Goal: Task Accomplishment & Management: Manage account settings

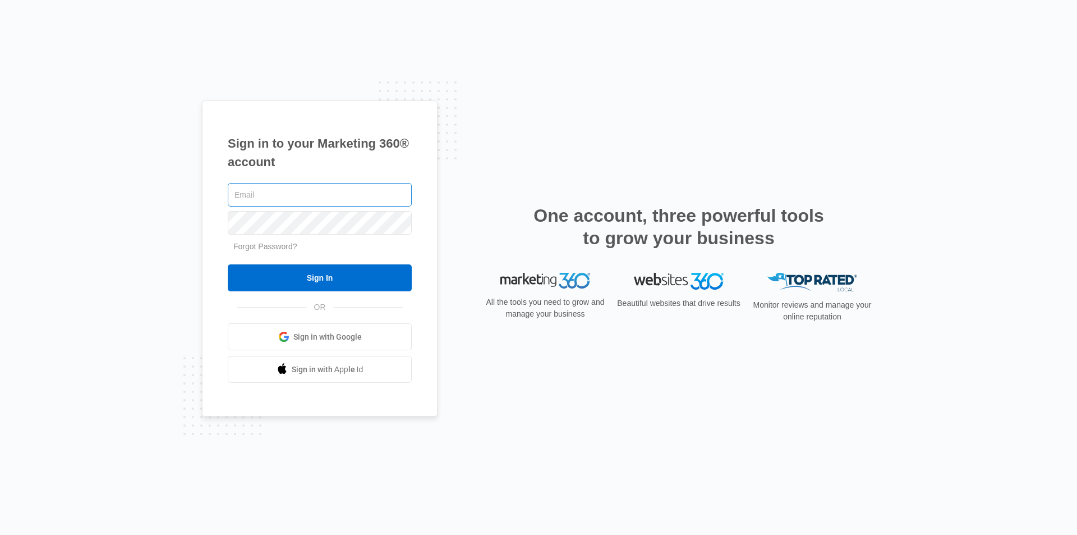
click at [312, 197] on input "text" at bounding box center [320, 195] width 184 height 24
type input "[PERSON_NAME][EMAIL_ADDRESS][DOMAIN_NAME]"
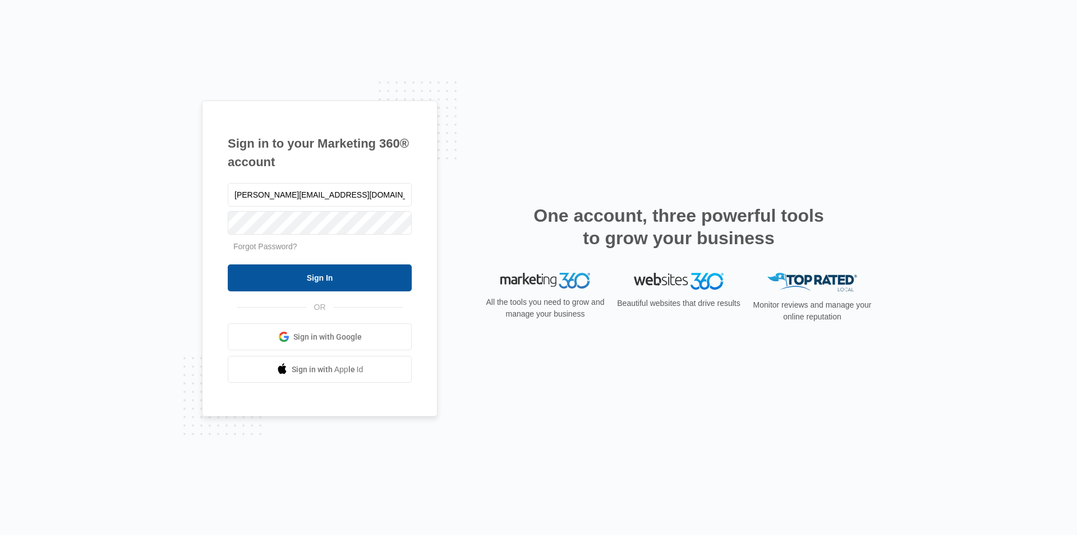
click at [283, 285] on input "Sign In" at bounding box center [320, 277] width 184 height 27
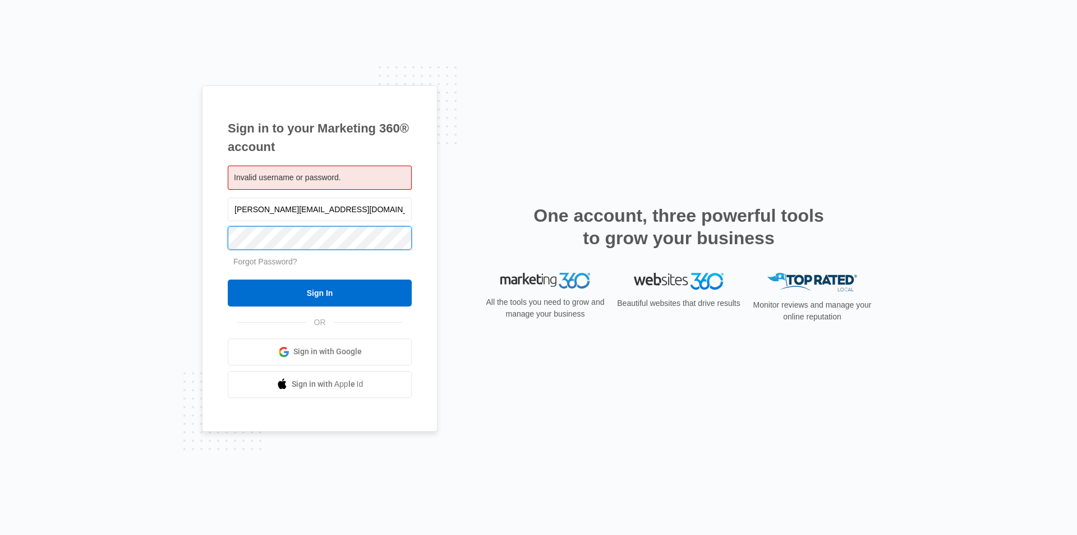
click at [228, 279] on input "Sign In" at bounding box center [320, 292] width 184 height 27
